Goal: Task Accomplishment & Management: Use online tool/utility

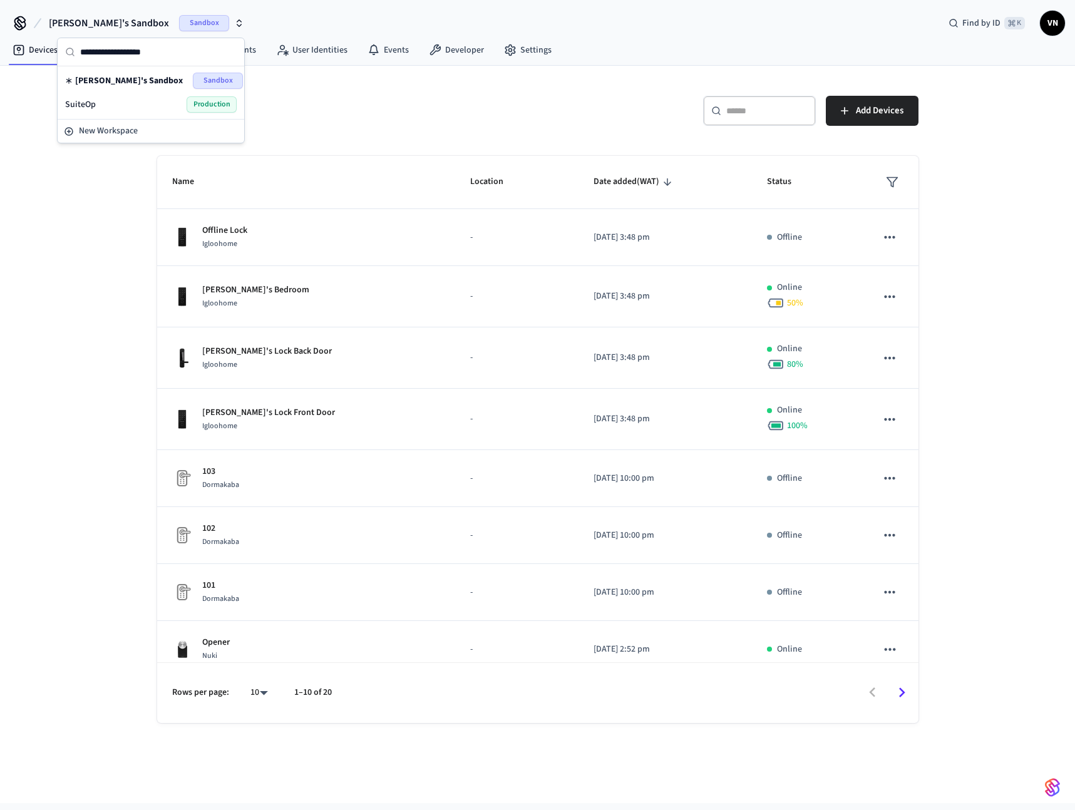
click at [165, 79] on span "[PERSON_NAME]'s Sandbox" at bounding box center [129, 80] width 108 height 13
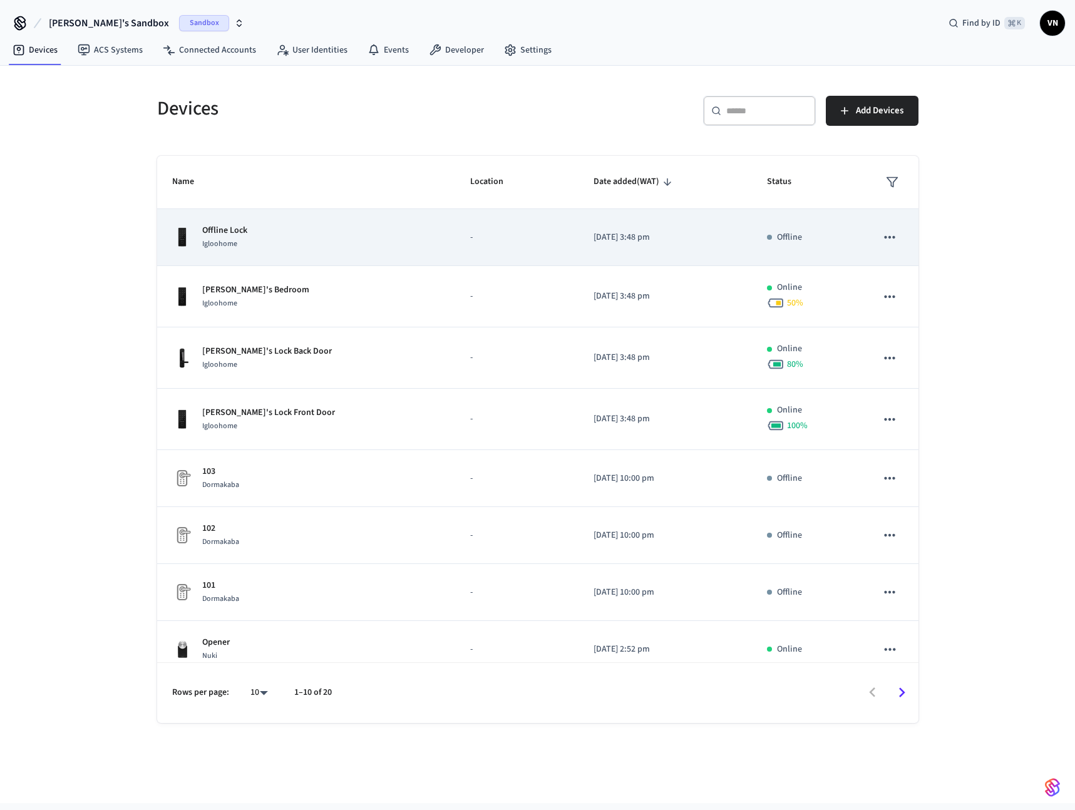
click at [507, 243] on p "-" at bounding box center [516, 237] width 93 height 13
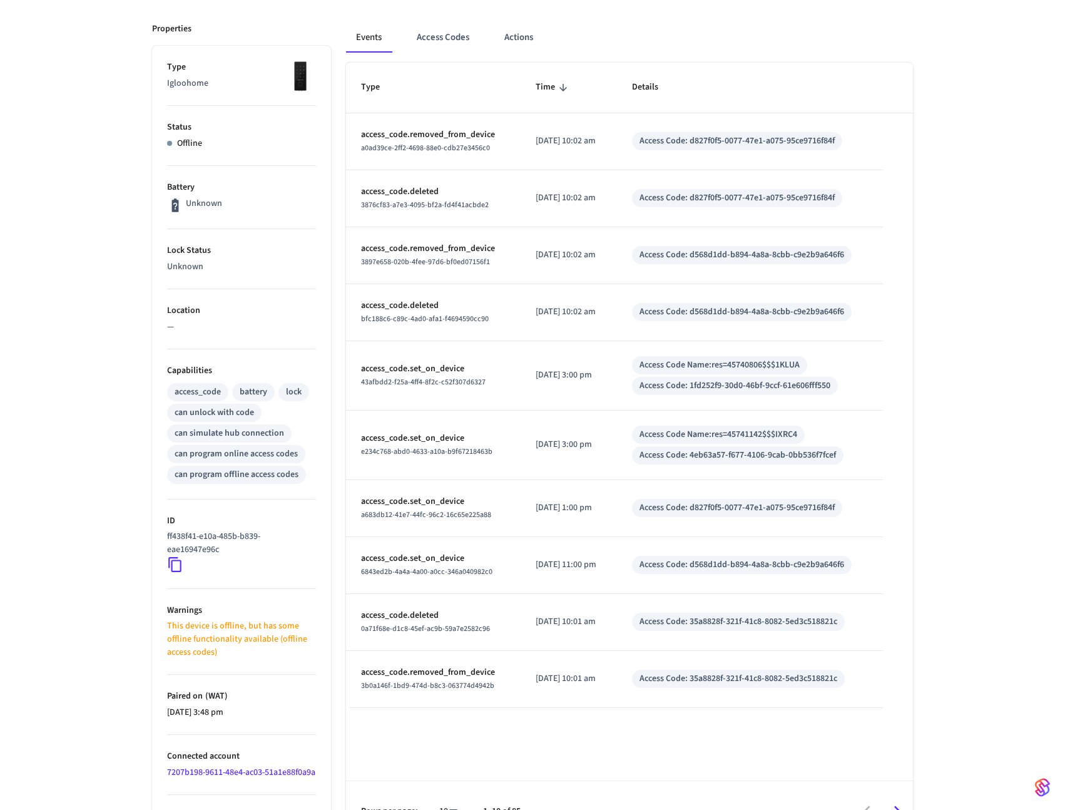
scroll to position [205, 0]
